Goal: Find specific page/section: Find specific page/section

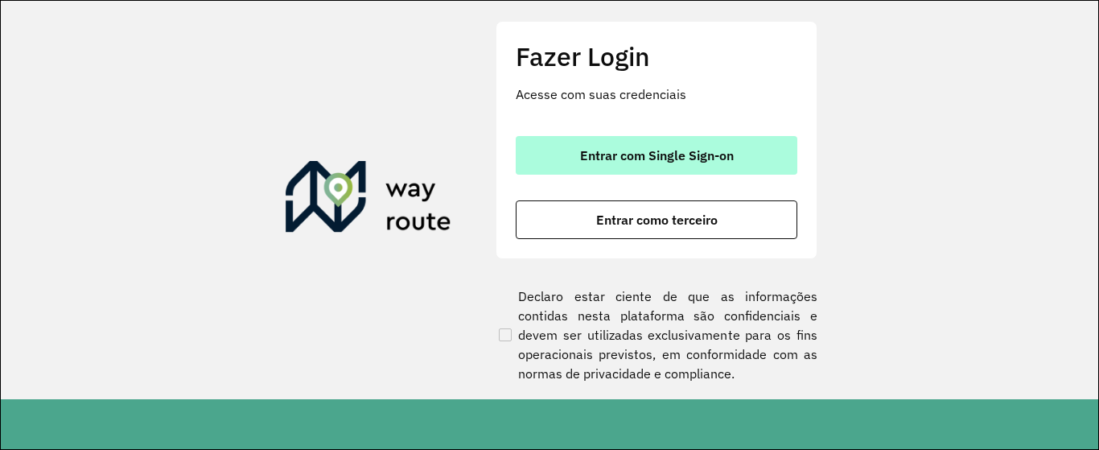
click at [691, 138] on button "Entrar com Single Sign-on" at bounding box center [657, 155] width 282 height 39
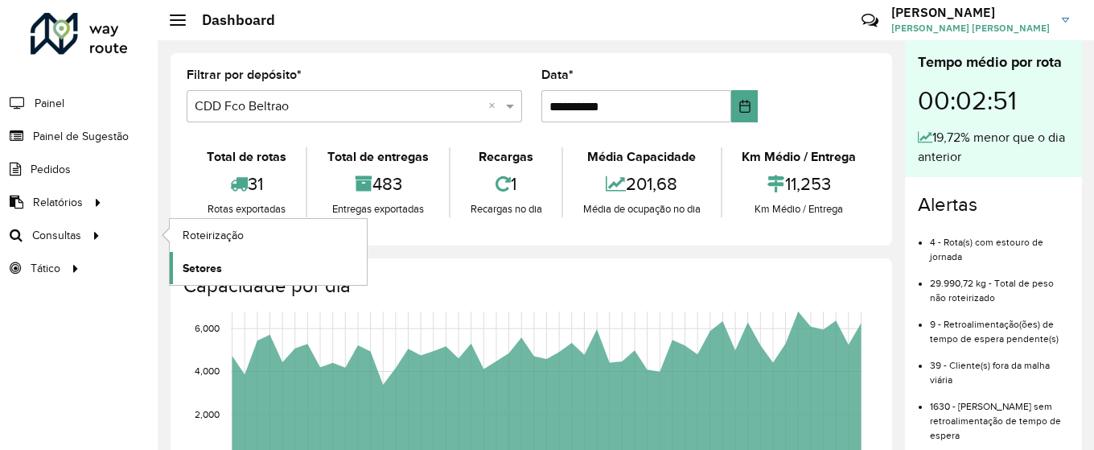
click at [204, 268] on span "Setores" at bounding box center [202, 268] width 39 height 17
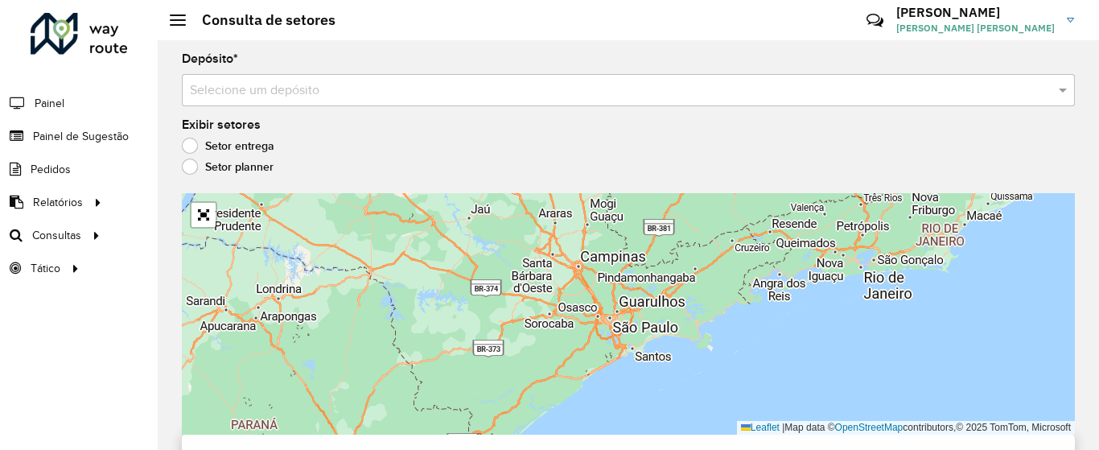
click at [446, 105] on div "Selecione um depósito" at bounding box center [628, 90] width 893 height 32
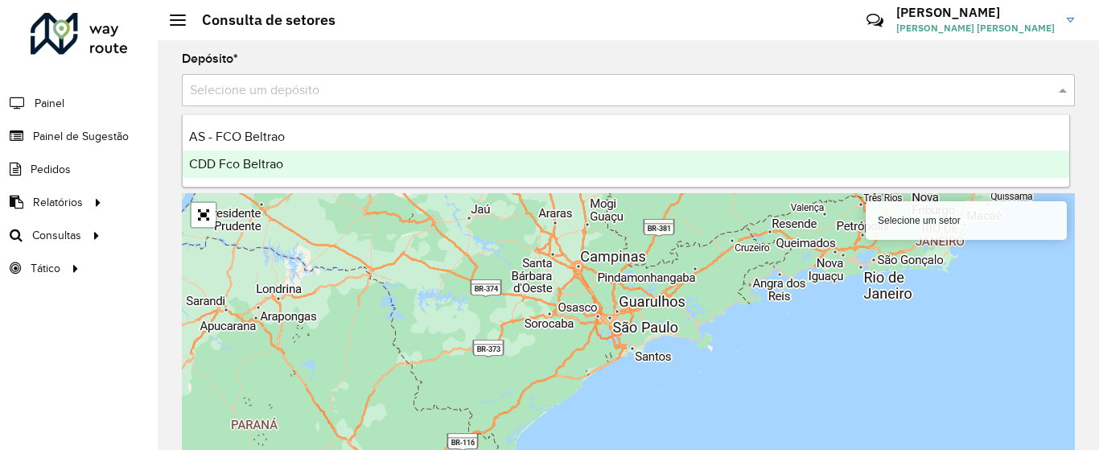
click at [290, 158] on div "CDD Fco Beltrao" at bounding box center [626, 163] width 886 height 27
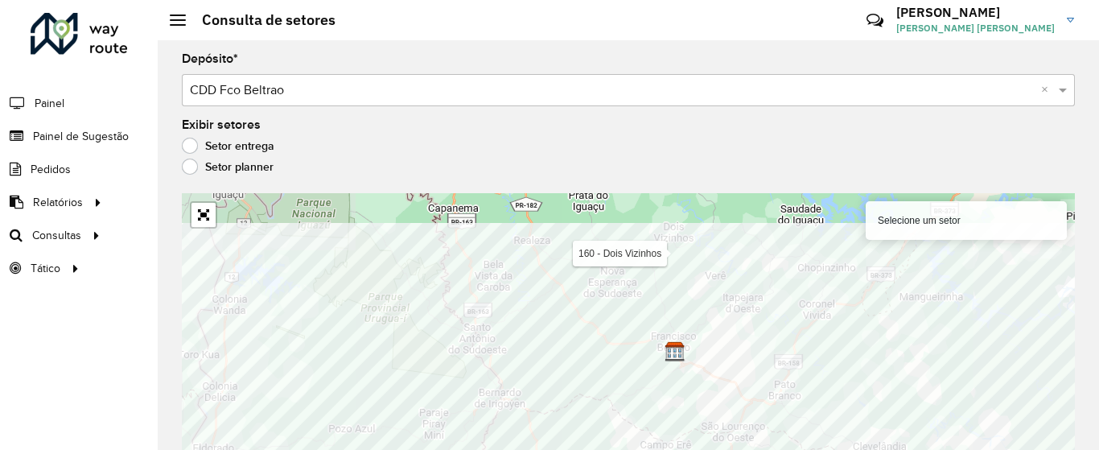
scroll to position [13, 0]
